Goal: Task Accomplishment & Management: Manage account settings

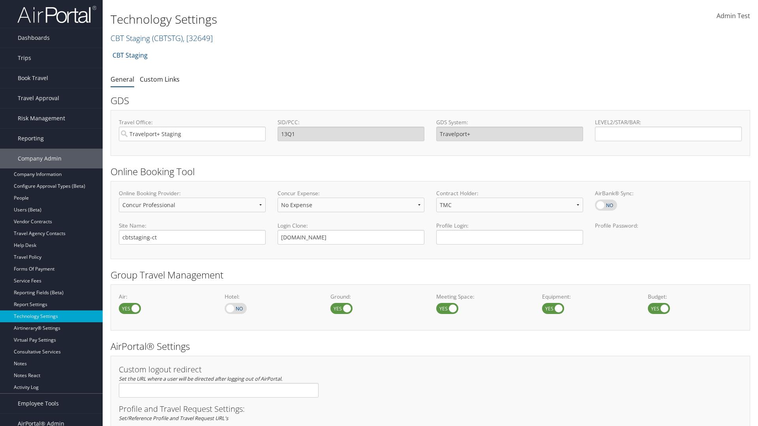
select select "4"
click at [130, 38] on link "CBT Staging ( CBTSTG ) , [ 32649 ]" at bounding box center [162, 38] width 102 height 11
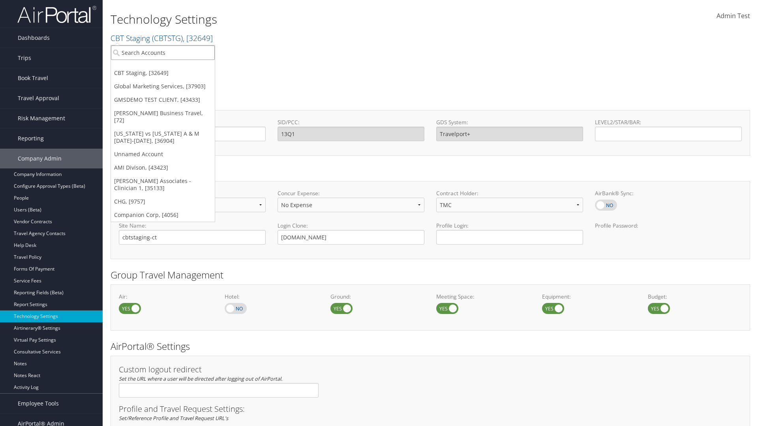
click at [163, 53] on input "search" at bounding box center [163, 52] width 104 height 15
type input "CBTSTG"
click at [163, 67] on div "CBT Staging (CBTSTG), [32649]" at bounding box center [163, 67] width 113 height 7
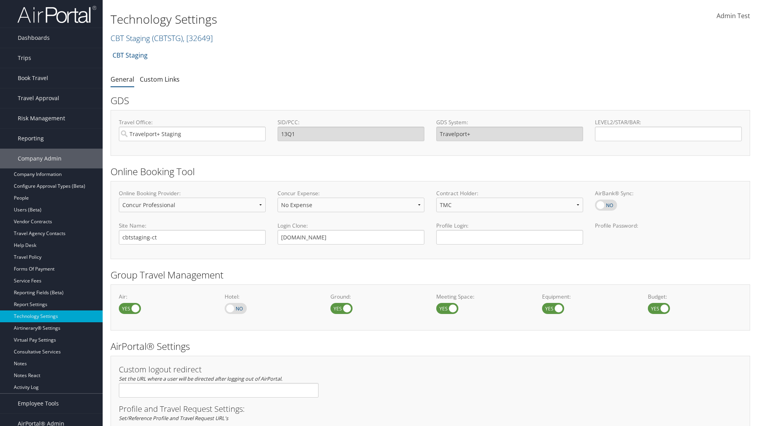
select select "2"
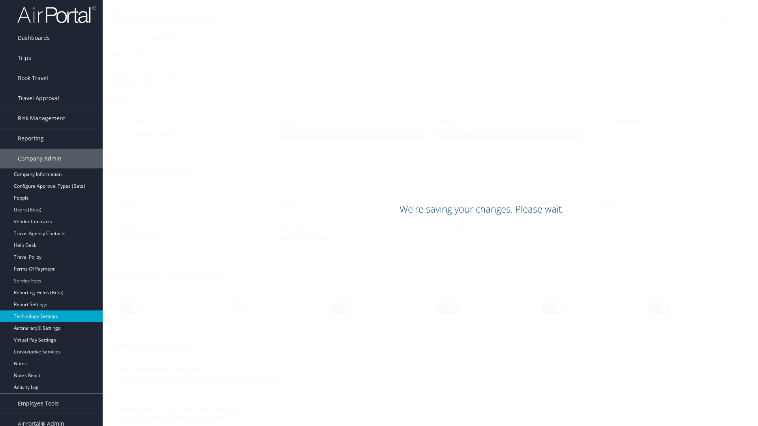
scroll to position [484, 0]
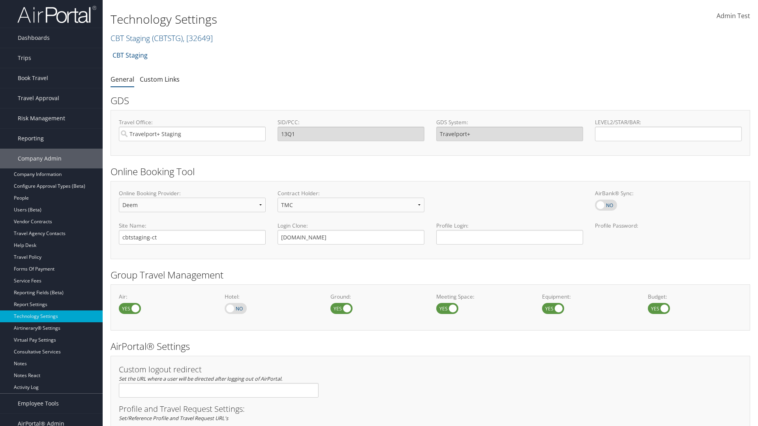
scroll to position [484, 0]
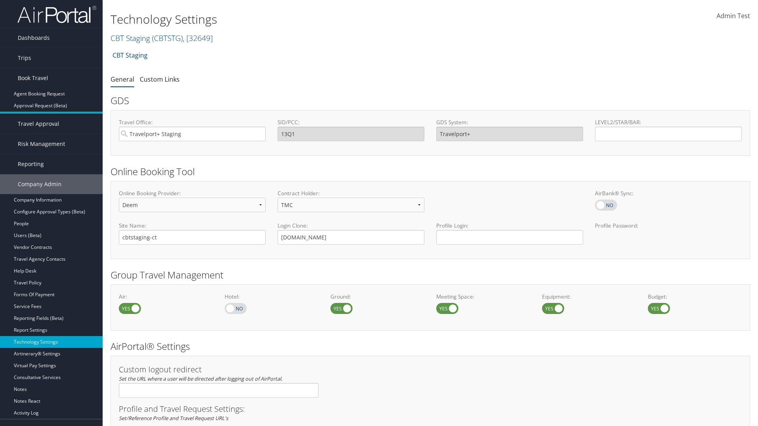
click at [51, 112] on link "Book/Manage Online Trips" at bounding box center [51, 118] width 103 height 12
